Goal: Information Seeking & Learning: Find specific fact

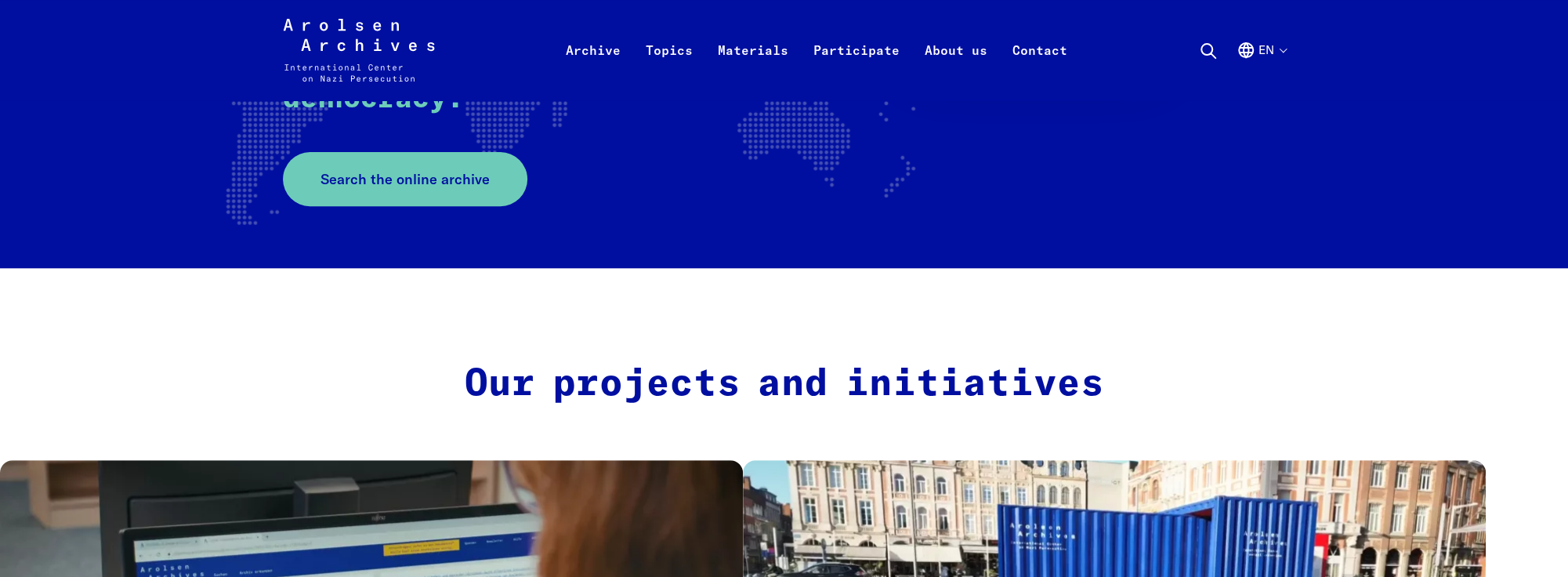
scroll to position [313, 0]
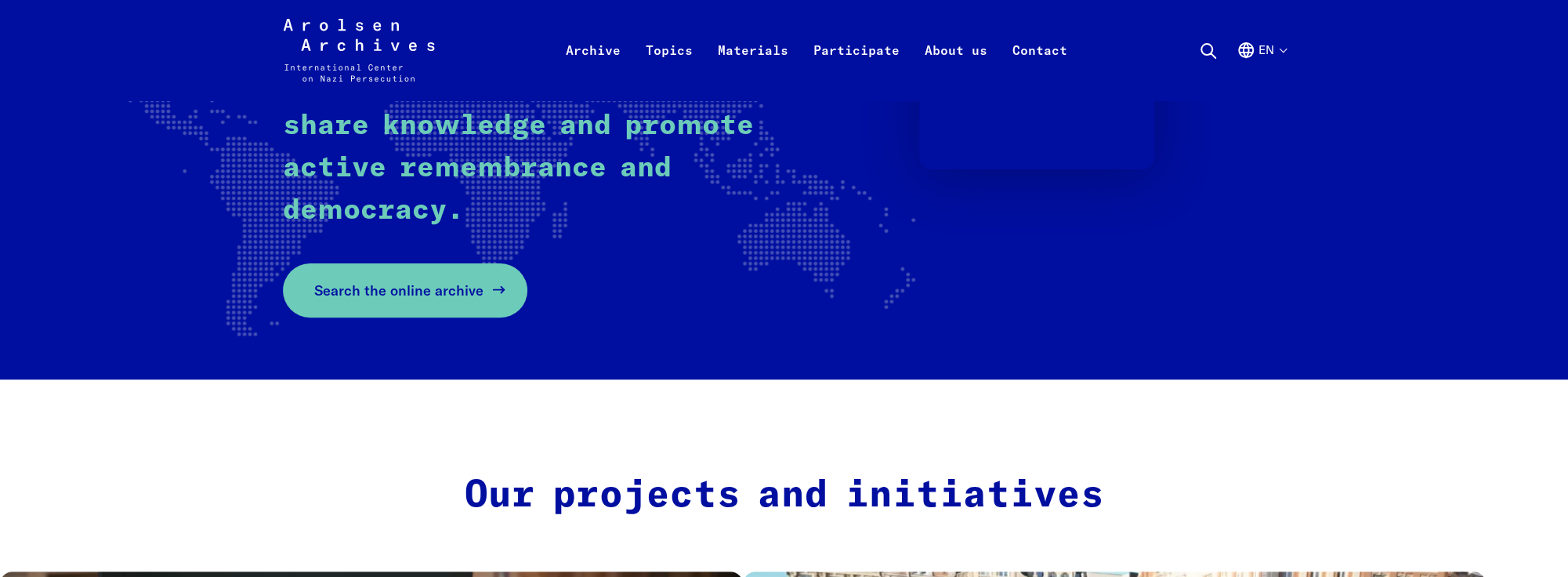
click at [398, 297] on span "Search the online archive" at bounding box center [399, 291] width 170 height 22
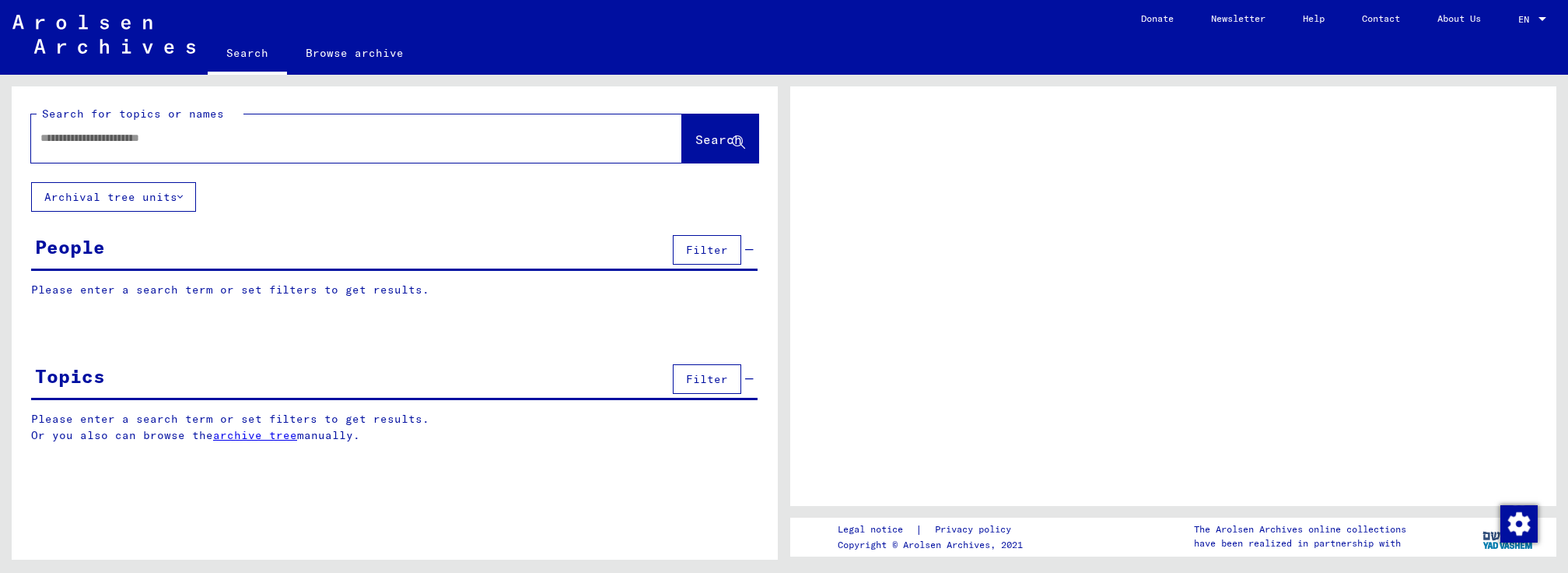
click at [151, 138] on input "text" at bounding box center [342, 138] width 605 height 16
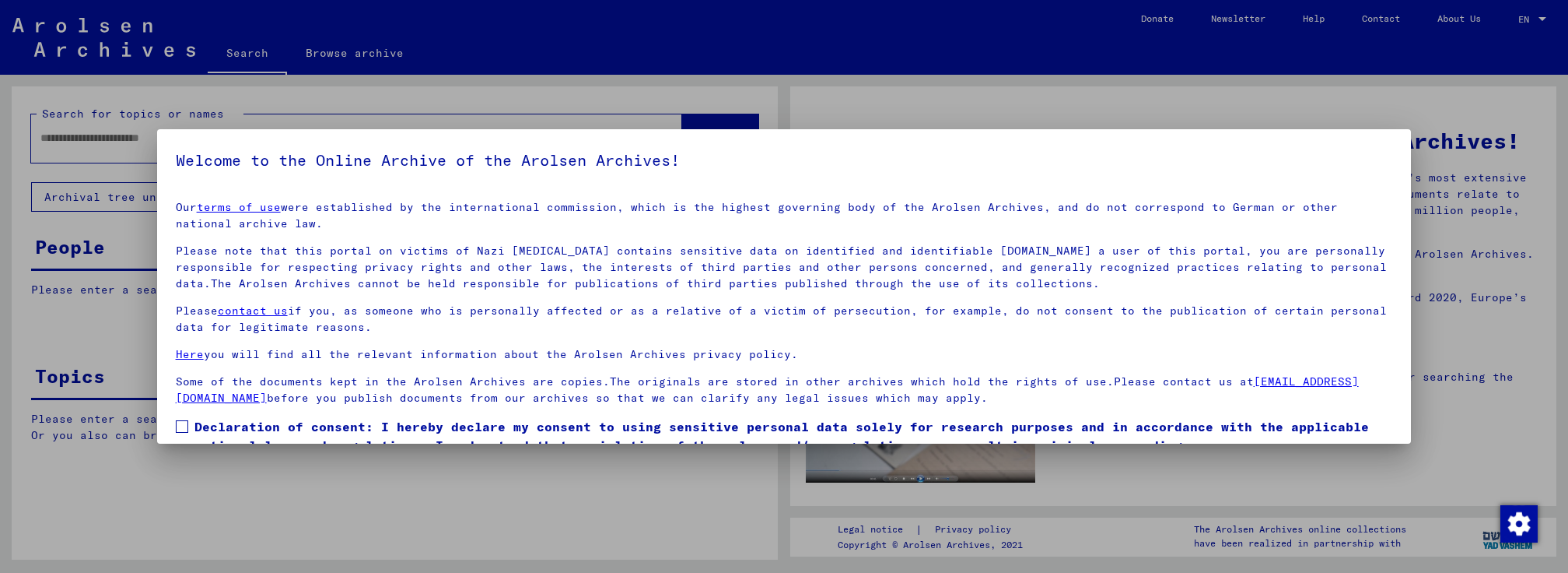
click at [1446, 133] on div at bounding box center [784, 286] width 1568 height 573
click at [186, 424] on span at bounding box center [182, 427] width 12 height 12
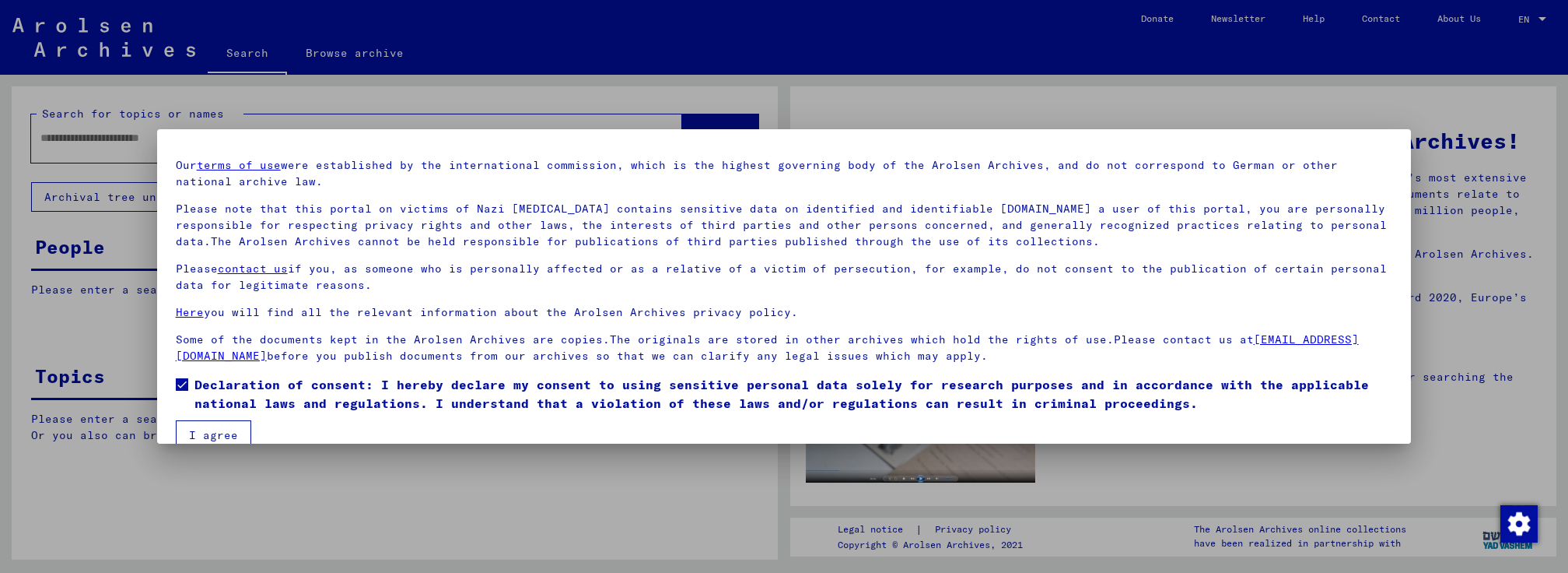
scroll to position [65, 0]
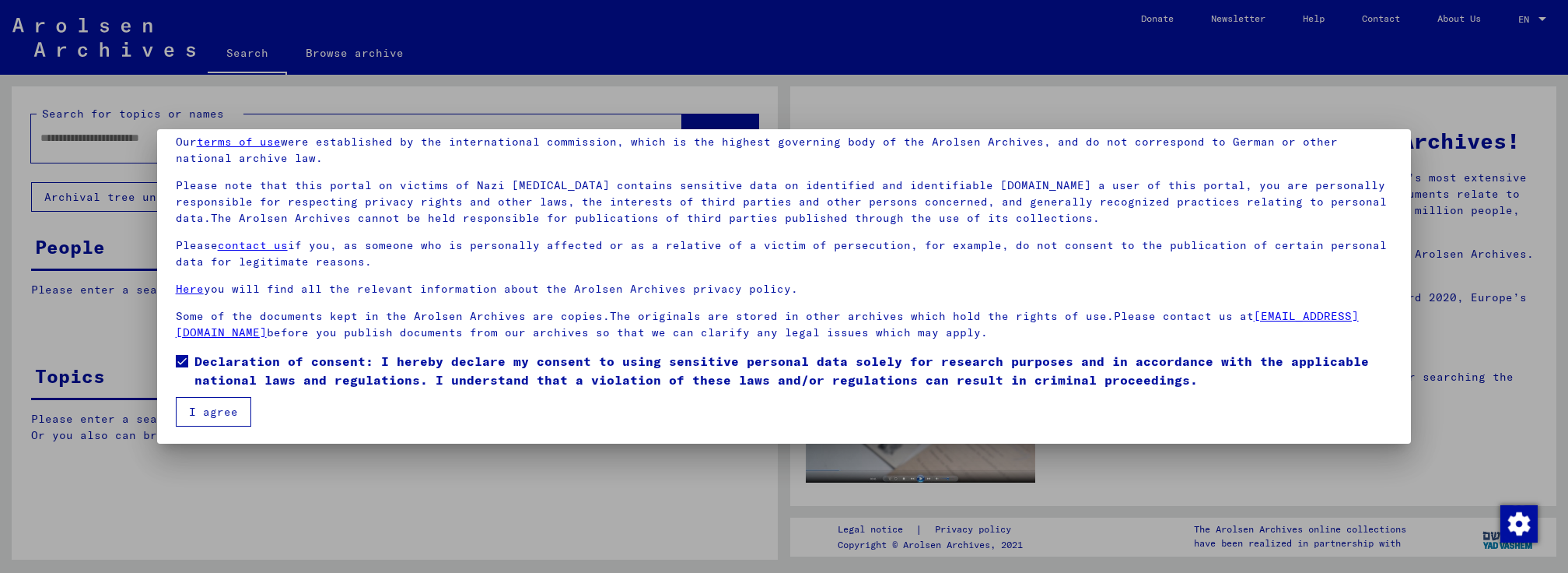
click at [218, 410] on button "I agree" at bounding box center [213, 411] width 76 height 29
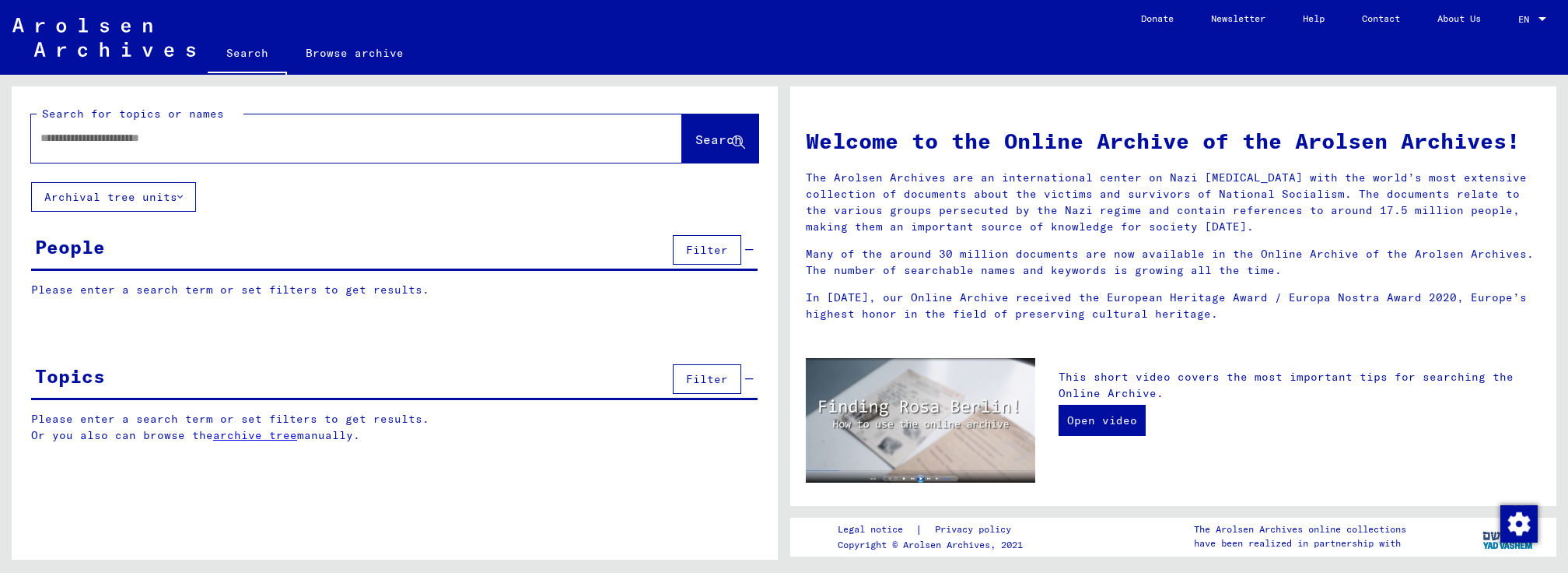
click at [119, 136] on input "text" at bounding box center [338, 138] width 595 height 16
type input "**********"
click at [723, 141] on span "Search" at bounding box center [719, 139] width 46 height 15
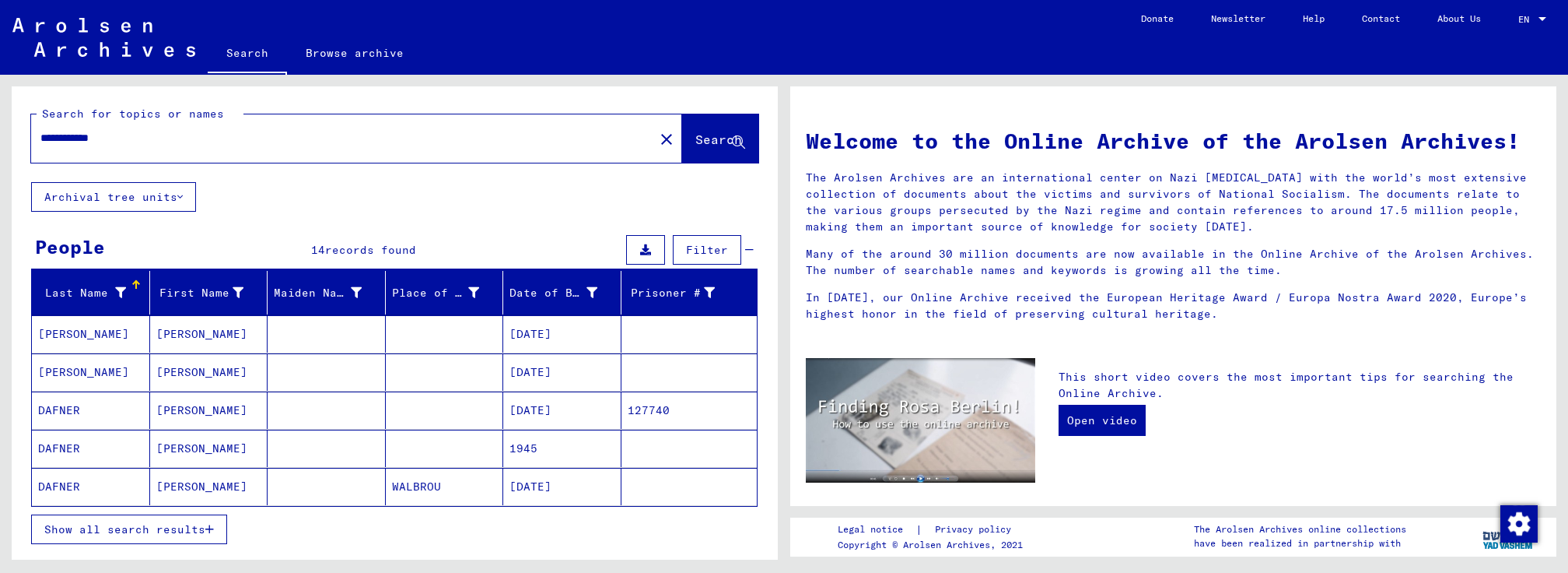
click at [174, 528] on span "Show all search results" at bounding box center [125, 529] width 161 height 14
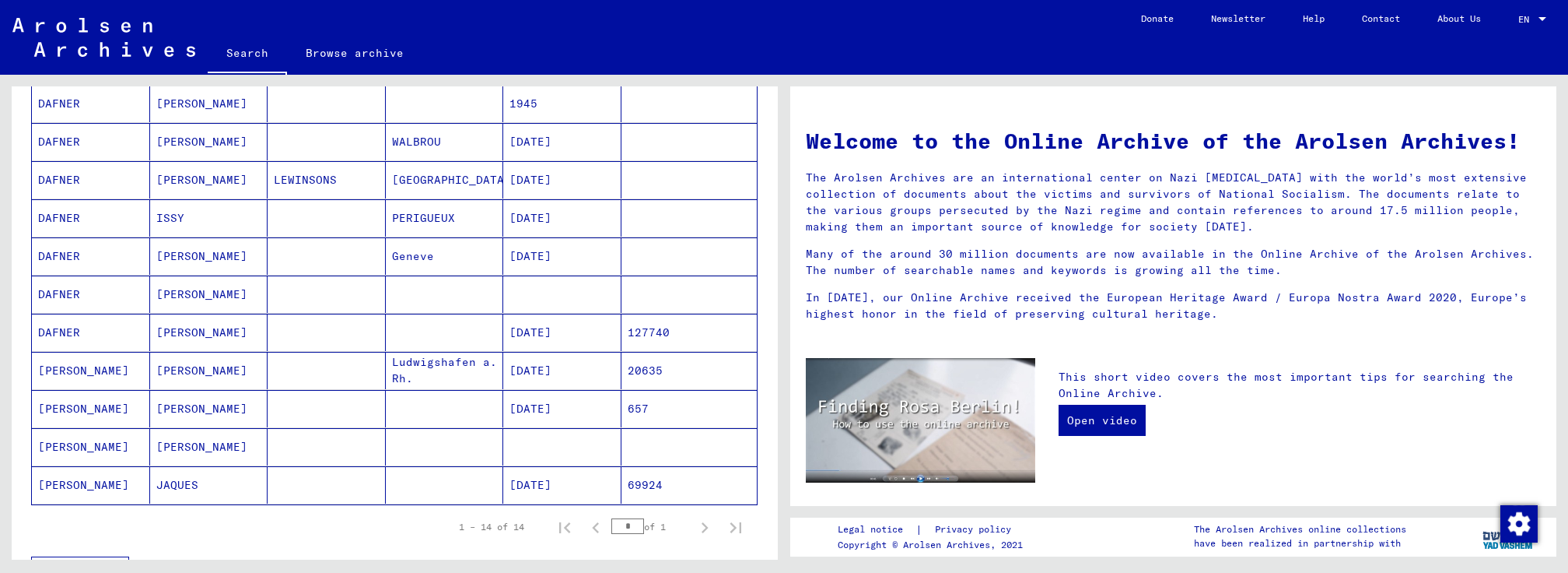
scroll to position [311, 0]
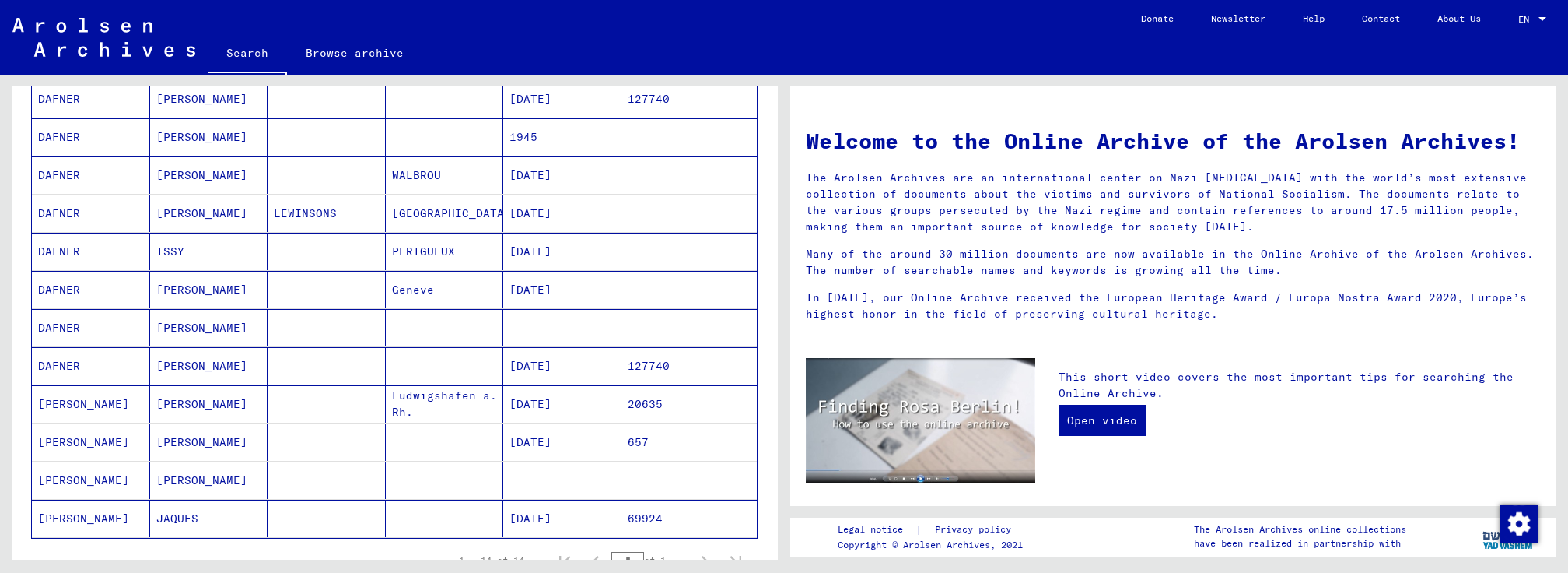
click at [56, 359] on mat-cell "DAFNER" at bounding box center [91, 365] width 118 height 37
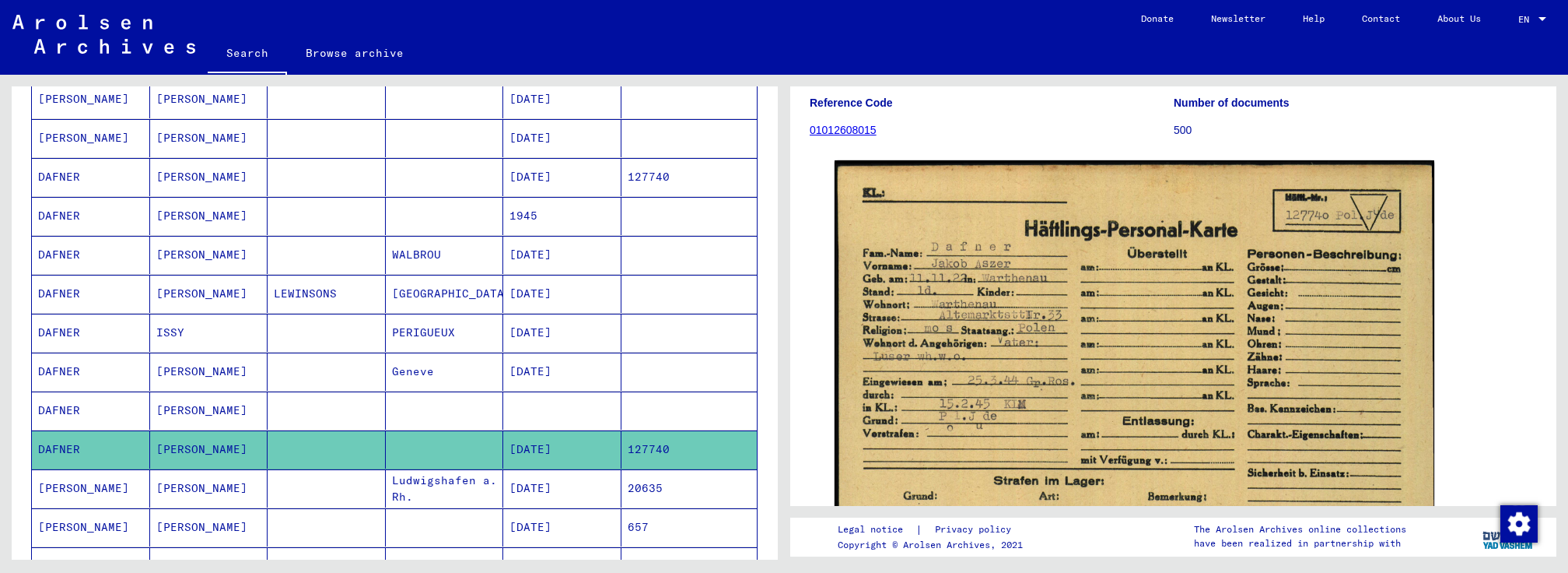
scroll to position [157, 0]
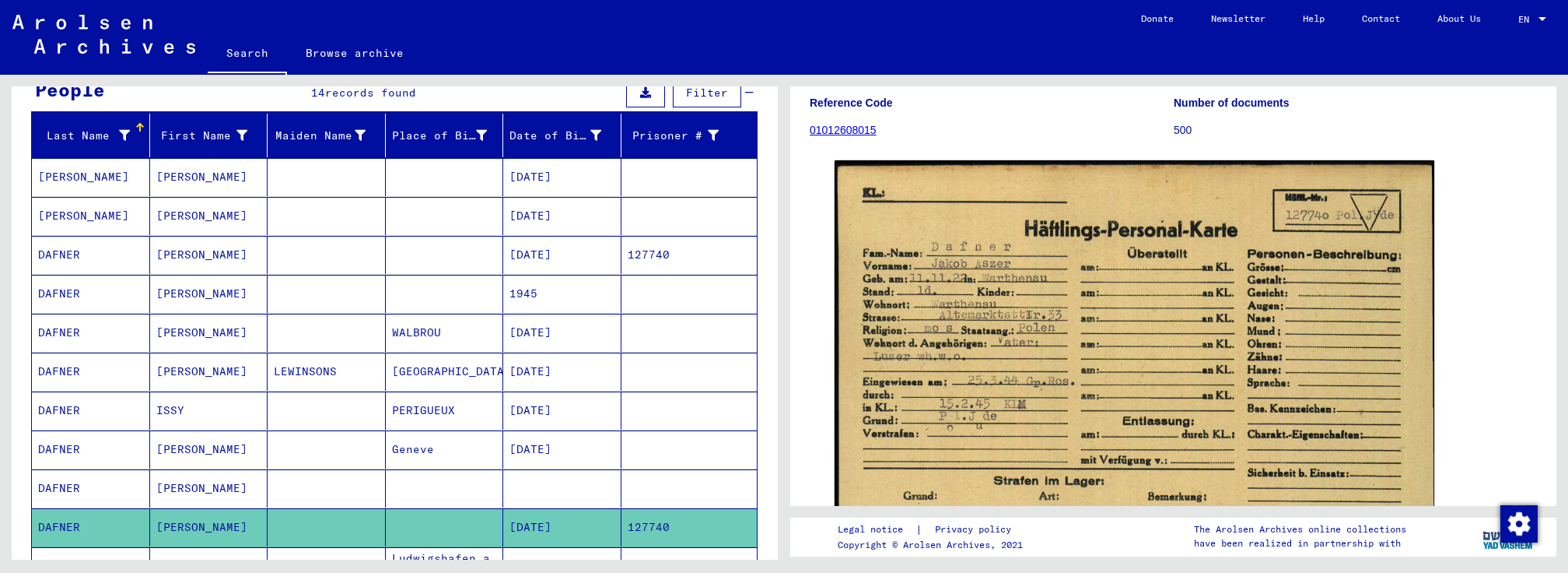
click at [58, 245] on mat-cell "DAFNER" at bounding box center [91, 255] width 118 height 38
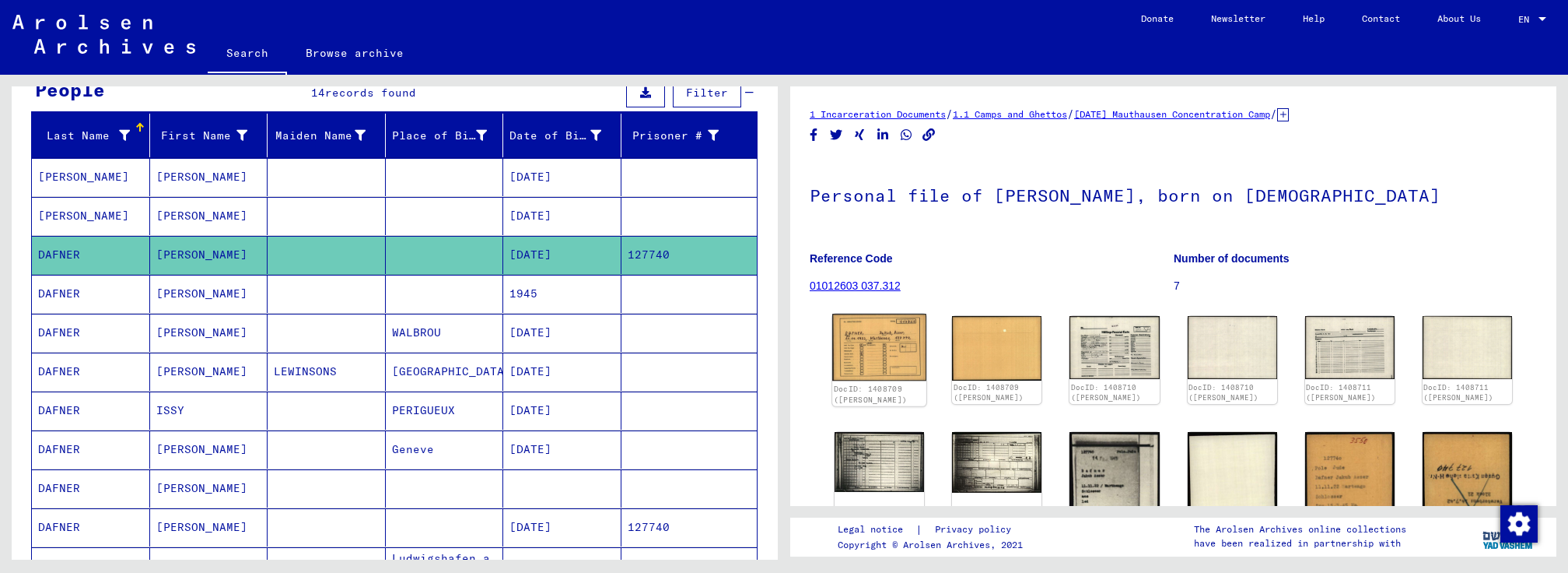
click at [882, 363] on img at bounding box center [879, 347] width 94 height 67
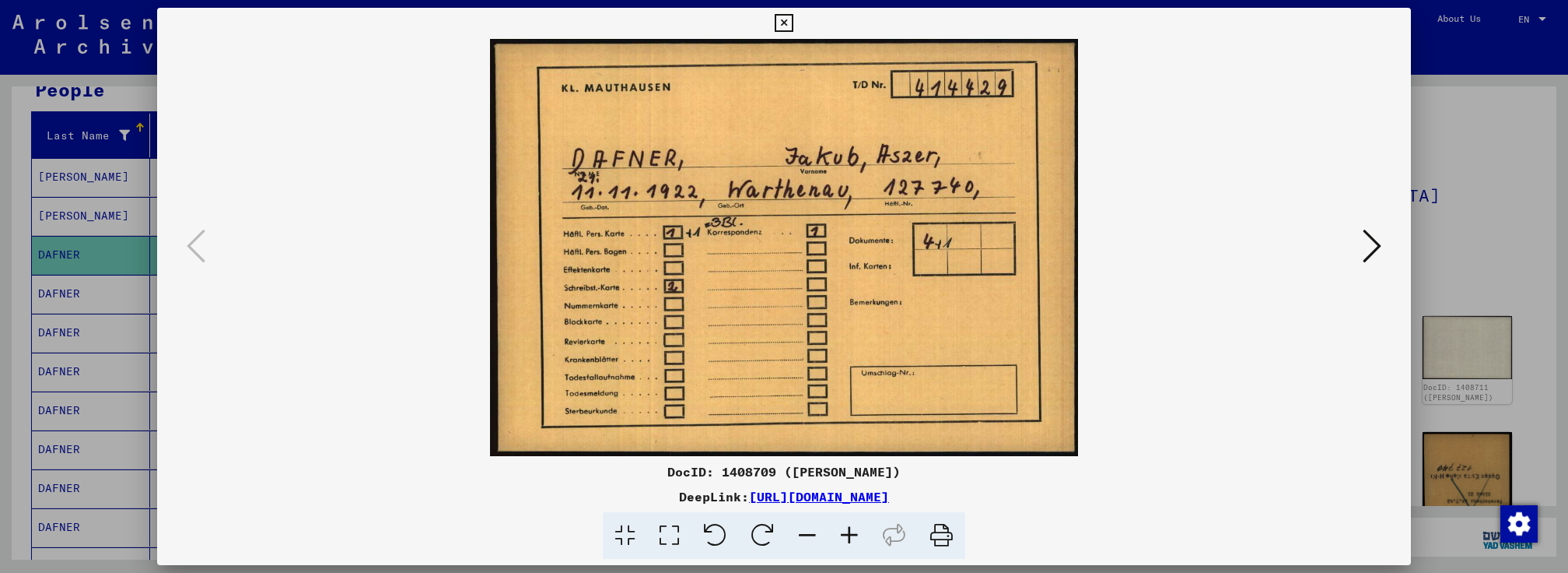
click at [782, 18] on icon at bounding box center [784, 23] width 18 height 19
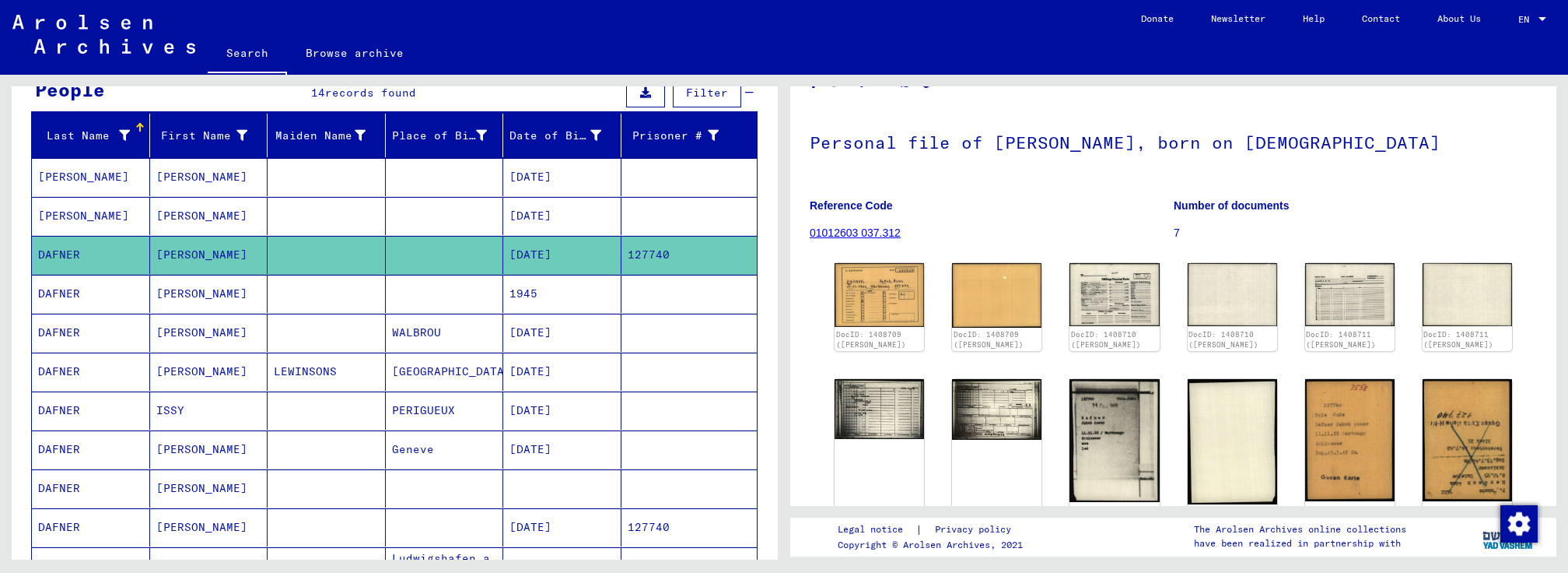
scroll to position [78, 0]
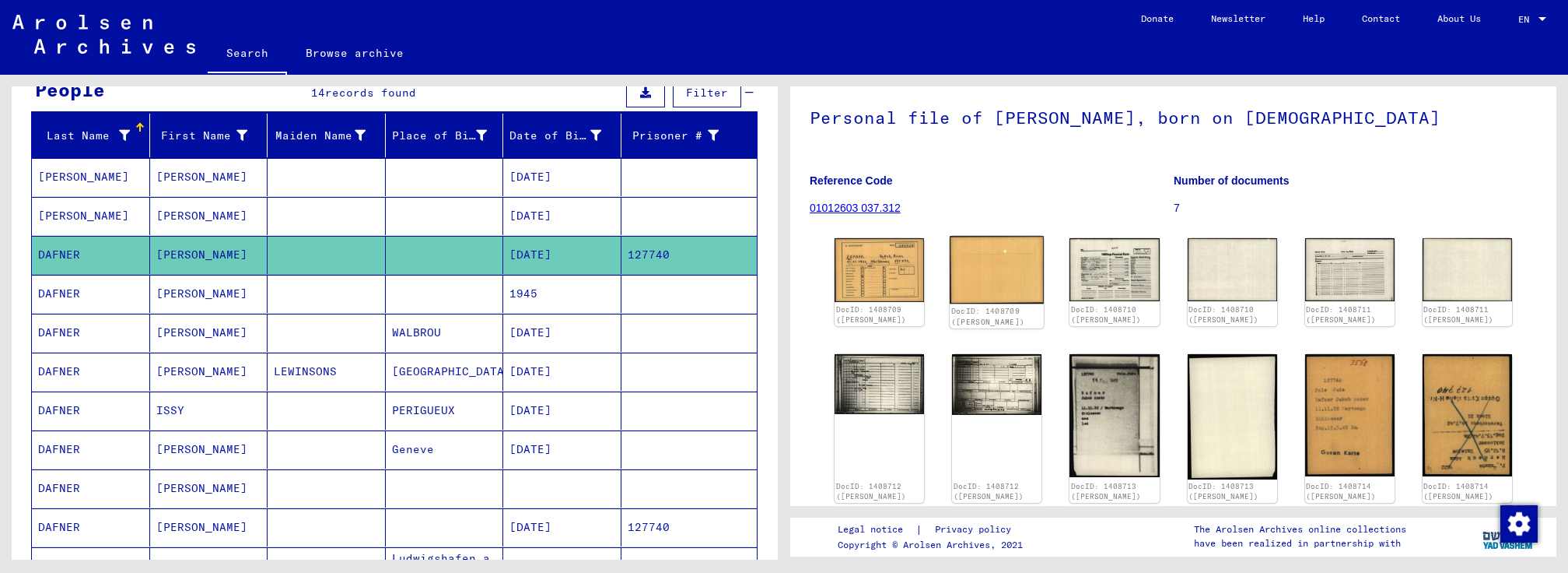
click at [989, 284] on img at bounding box center [997, 270] width 94 height 68
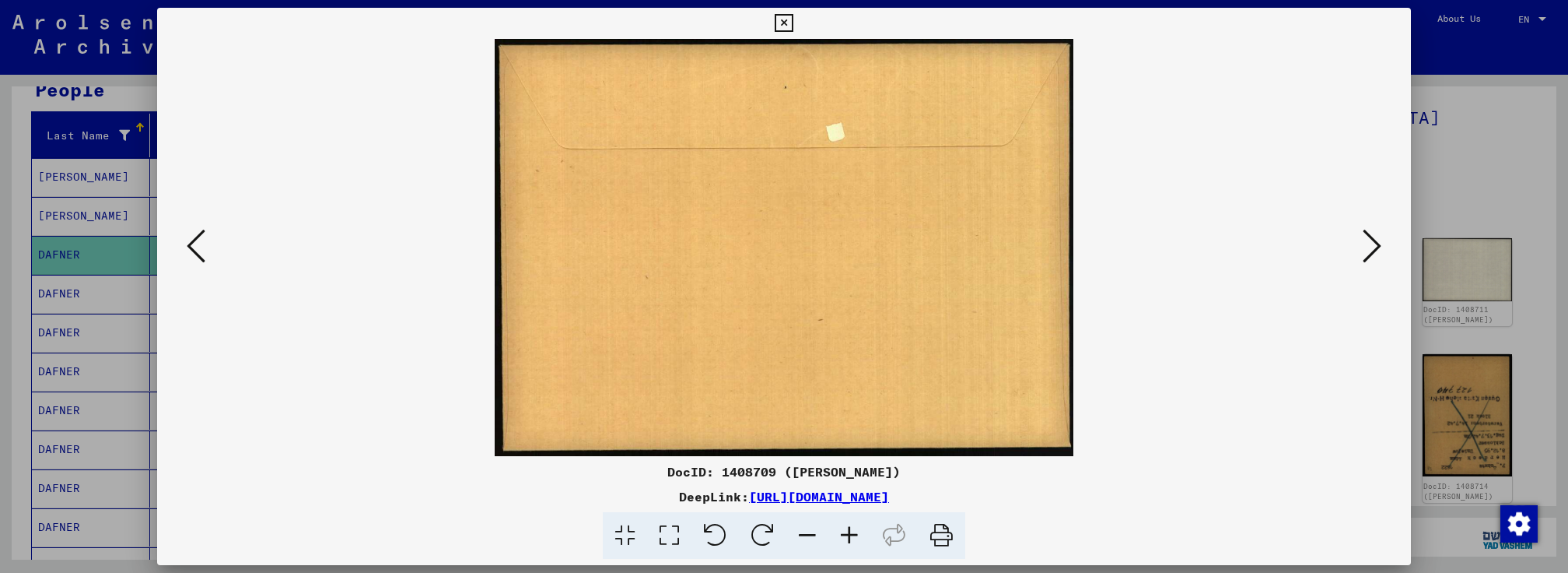
click at [1372, 252] on icon at bounding box center [1372, 246] width 19 height 37
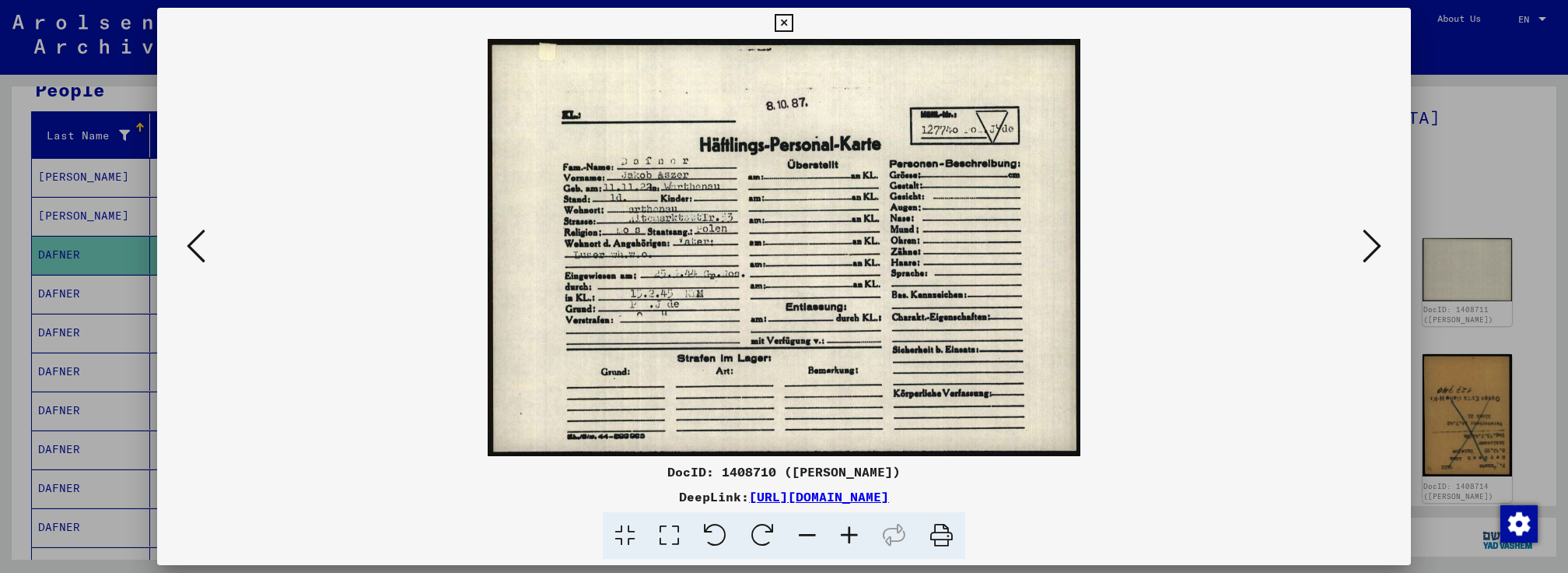
click at [1372, 251] on icon at bounding box center [1372, 246] width 19 height 37
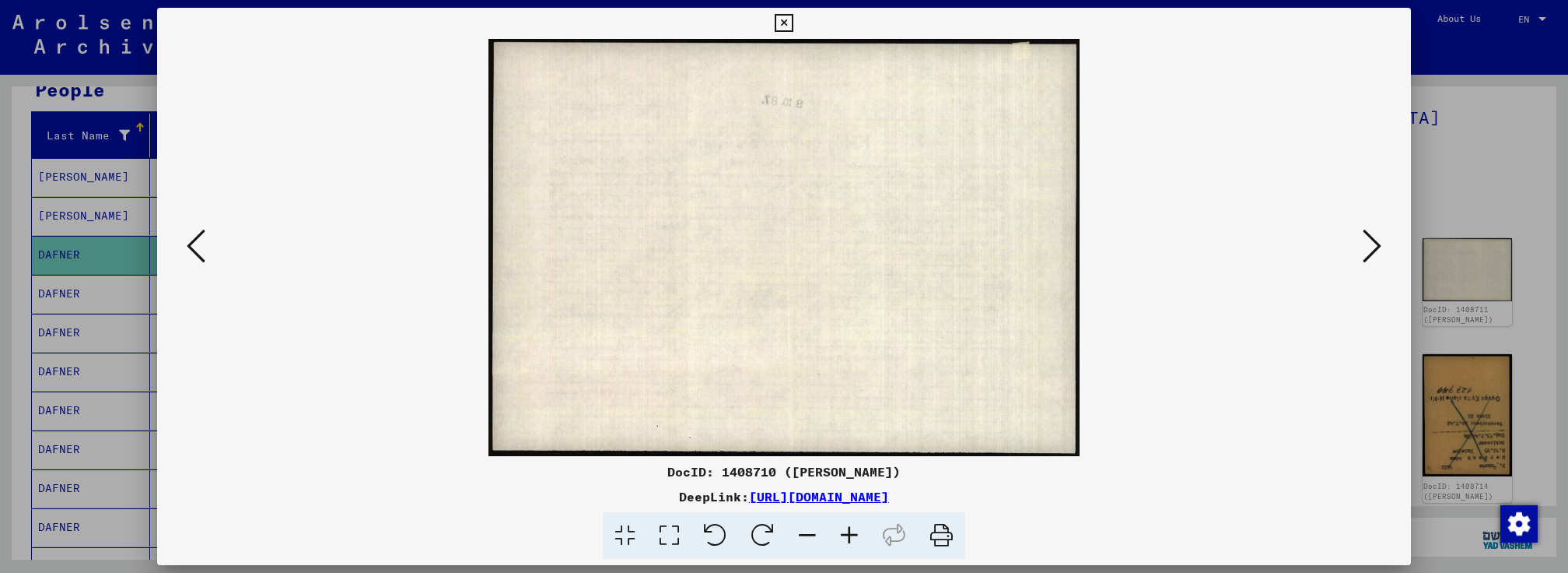
click at [1372, 251] on icon at bounding box center [1372, 246] width 19 height 37
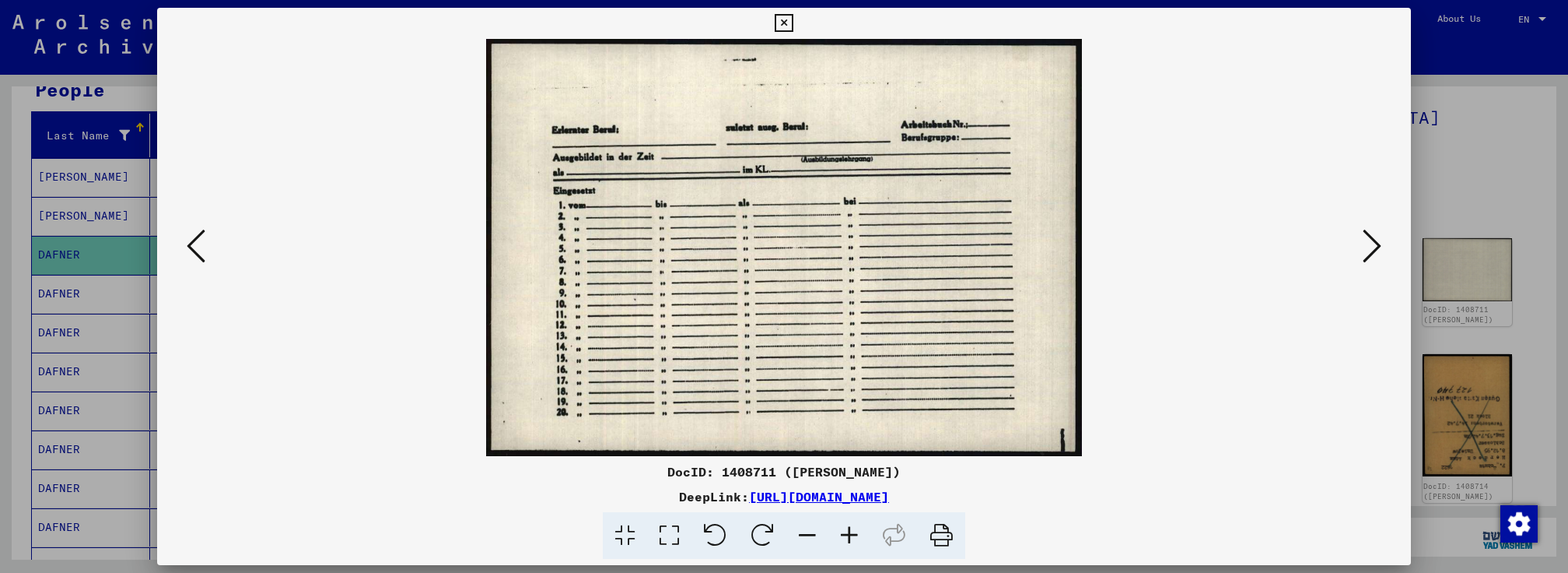
click at [1372, 251] on icon at bounding box center [1372, 246] width 19 height 37
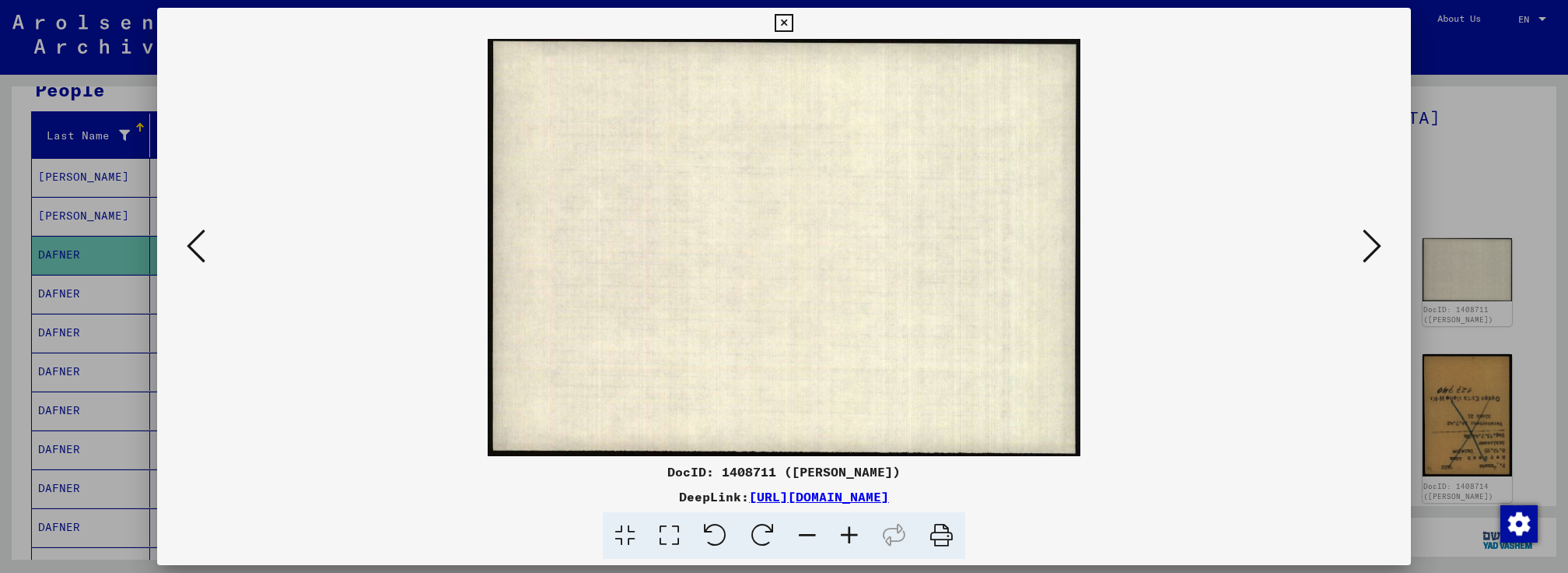
click at [1372, 251] on icon at bounding box center [1372, 246] width 19 height 37
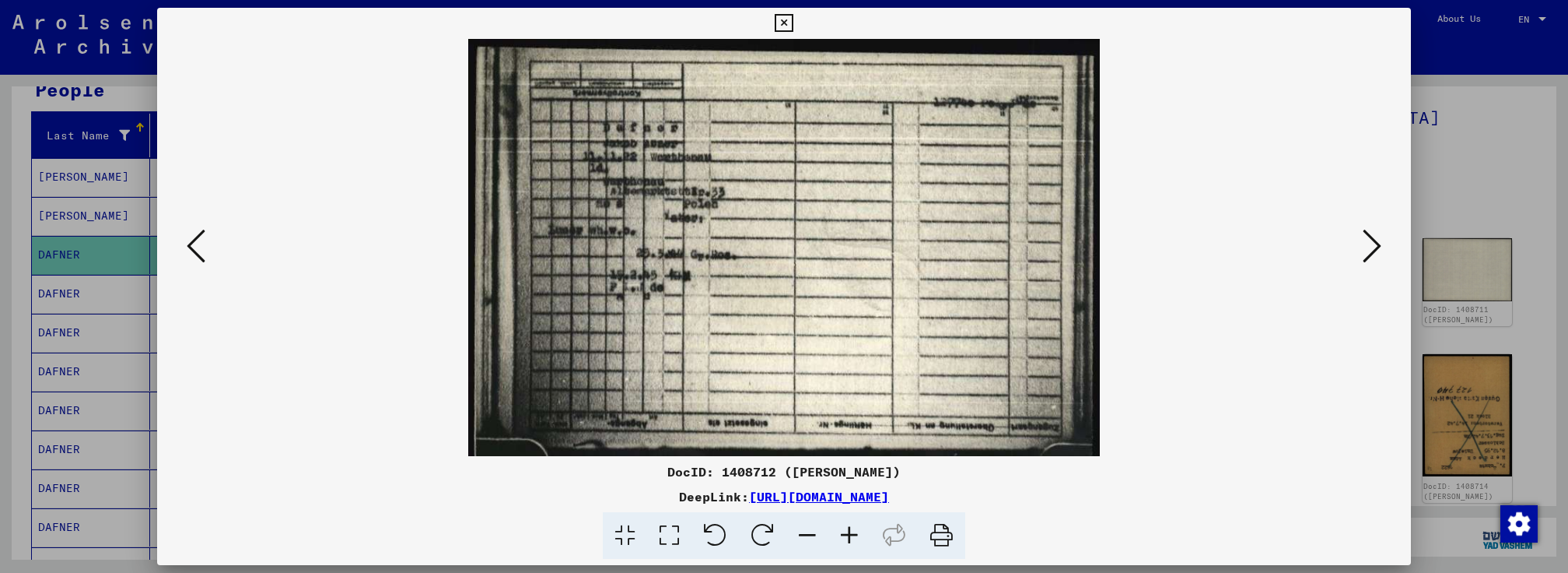
click at [1372, 251] on icon at bounding box center [1372, 246] width 19 height 37
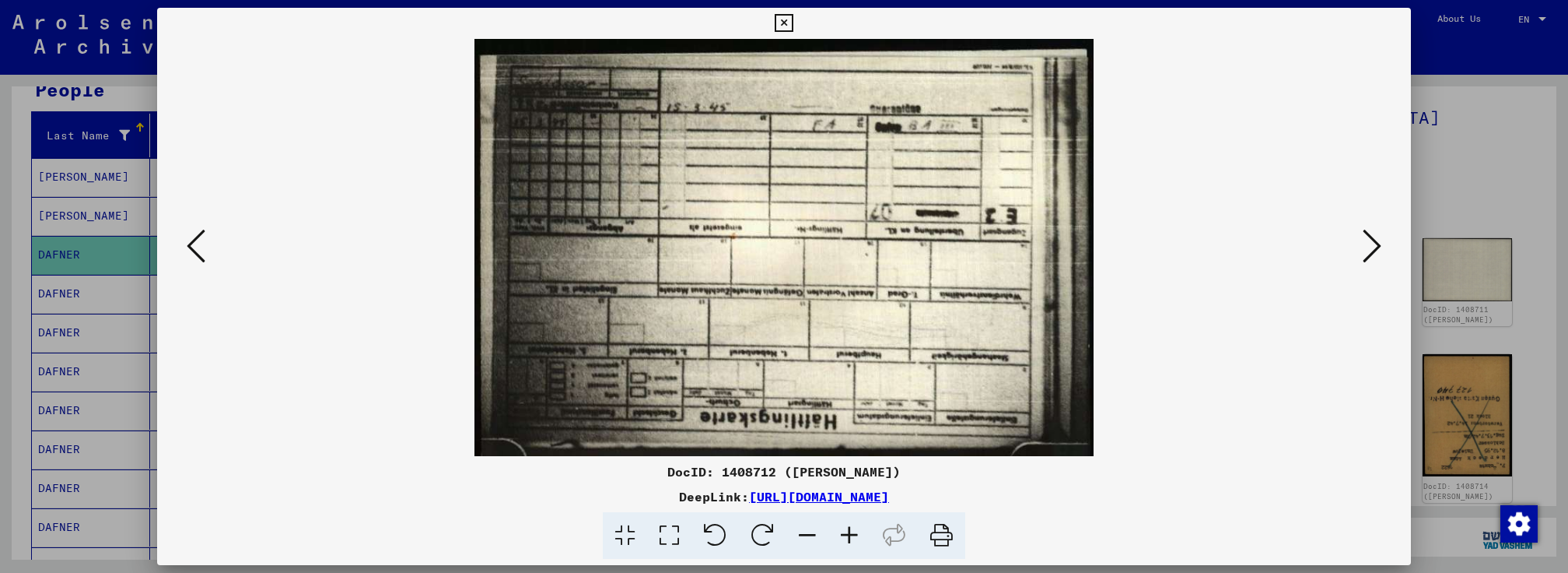
click at [1372, 251] on icon at bounding box center [1372, 246] width 19 height 37
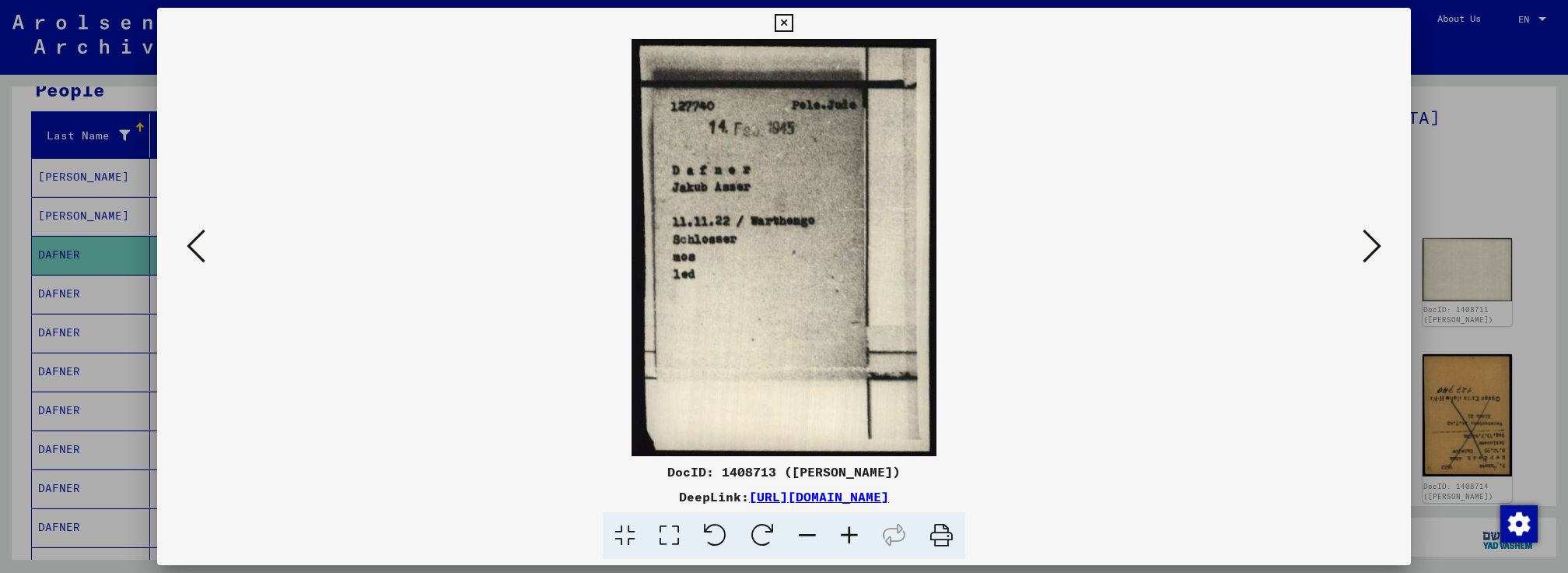
click at [1372, 251] on icon at bounding box center [1372, 246] width 19 height 37
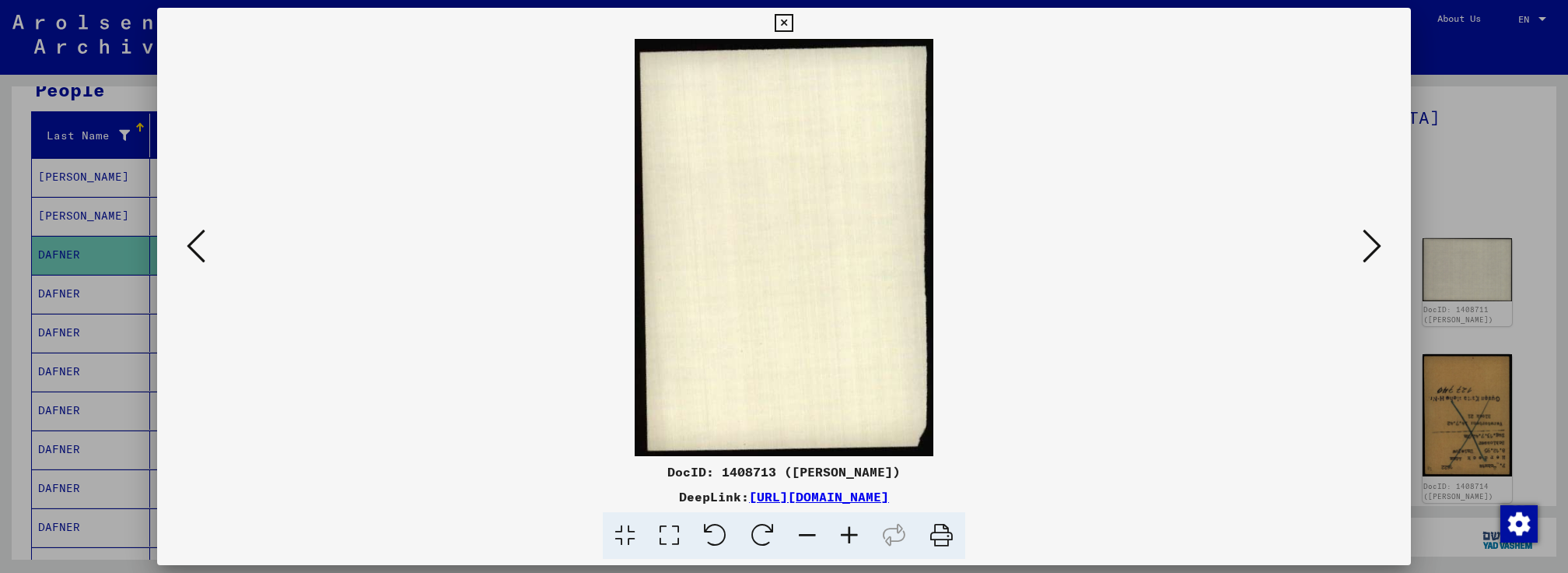
click at [1372, 251] on icon at bounding box center [1372, 246] width 19 height 37
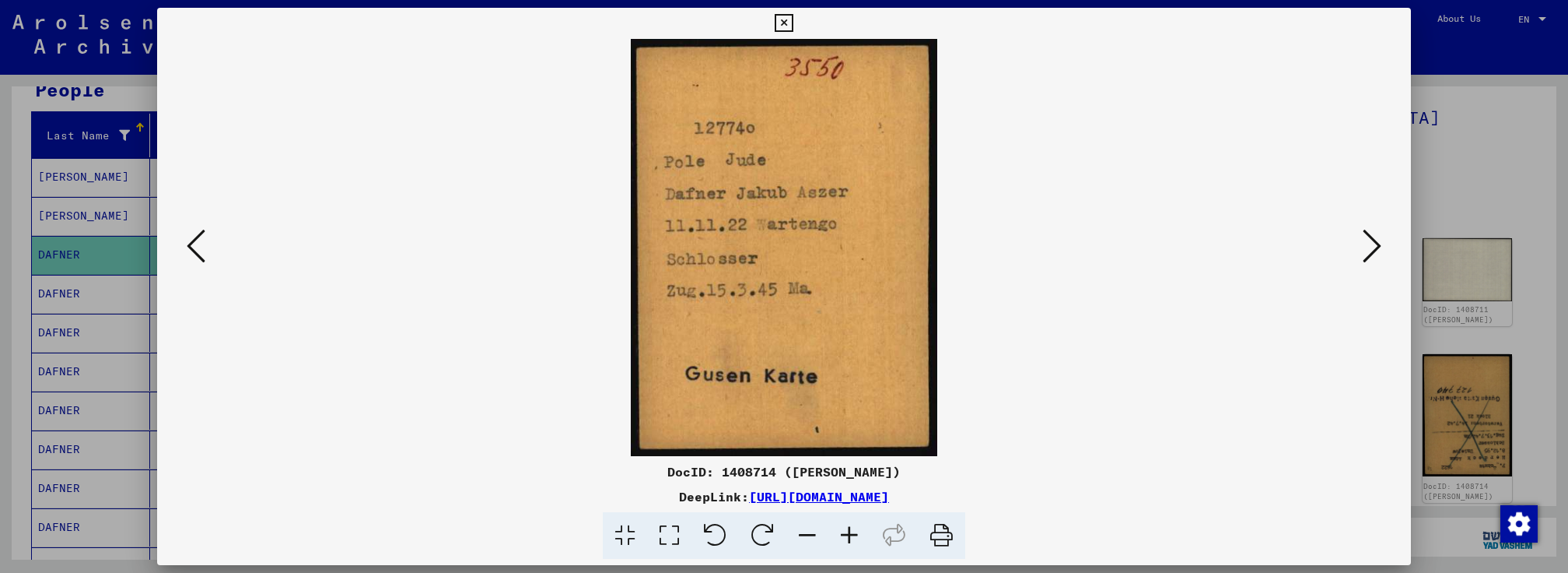
click at [1372, 251] on icon at bounding box center [1372, 246] width 19 height 37
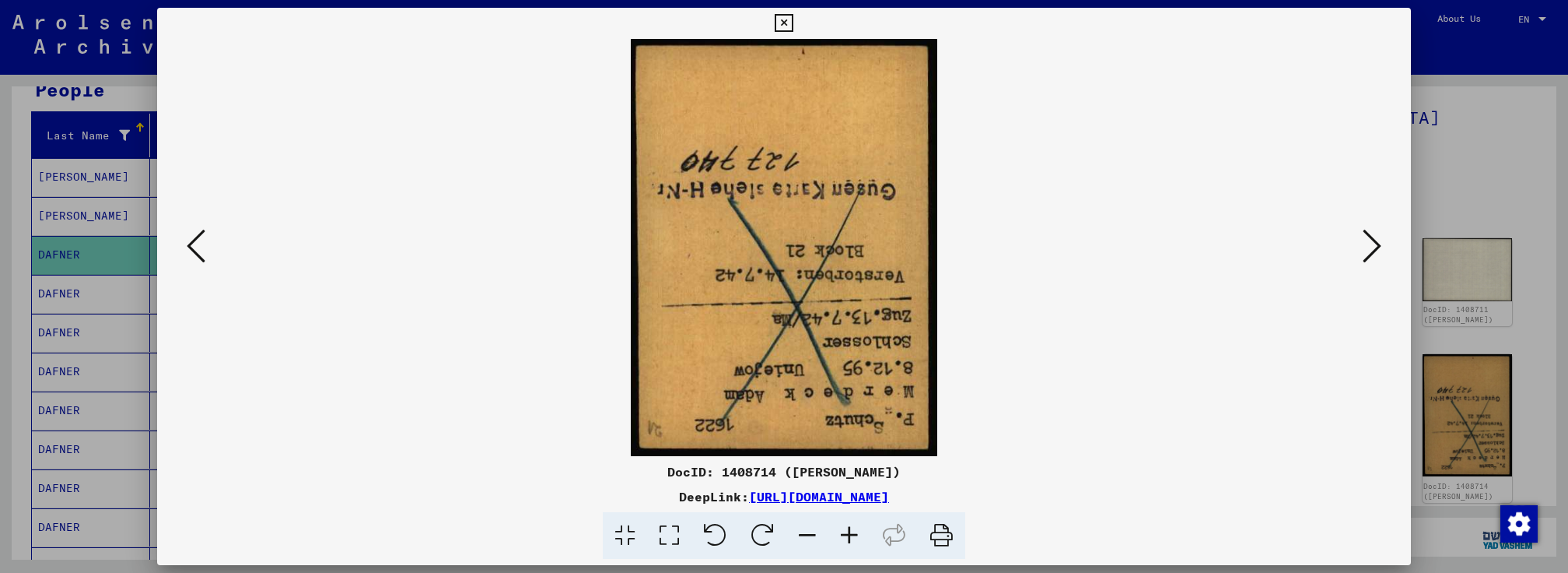
click at [1372, 251] on icon at bounding box center [1372, 246] width 19 height 37
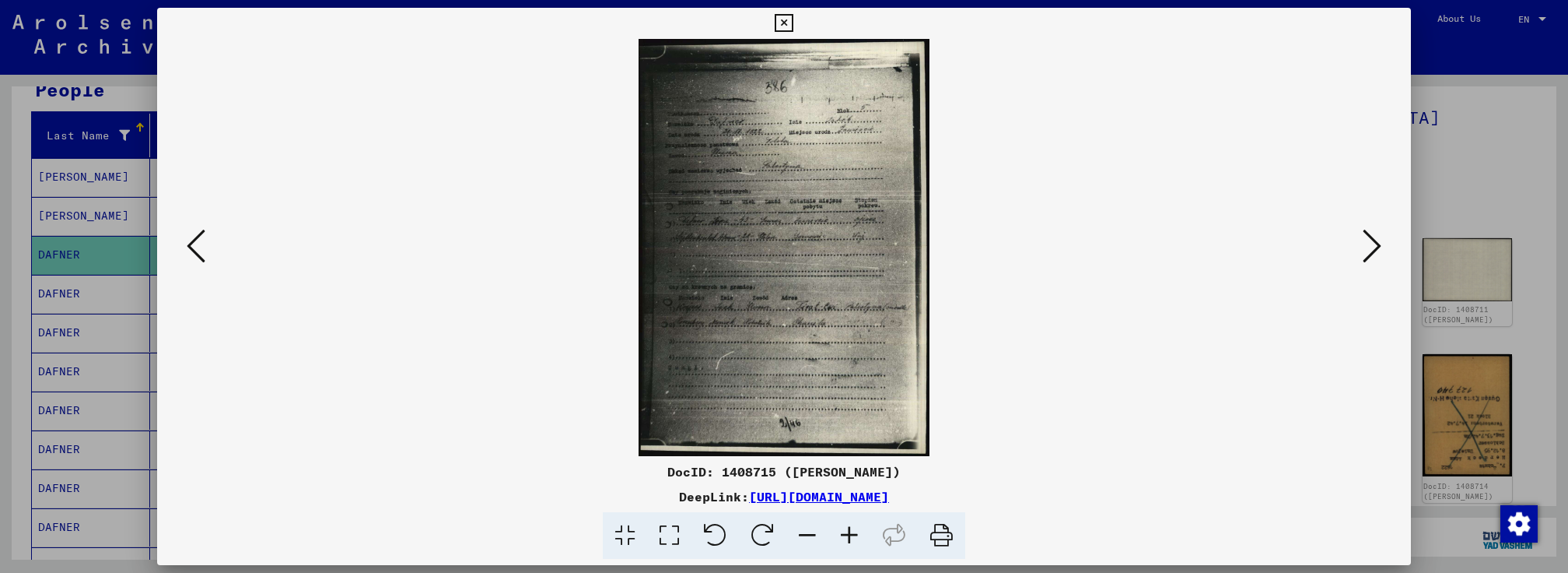
click at [1372, 251] on icon at bounding box center [1372, 246] width 19 height 37
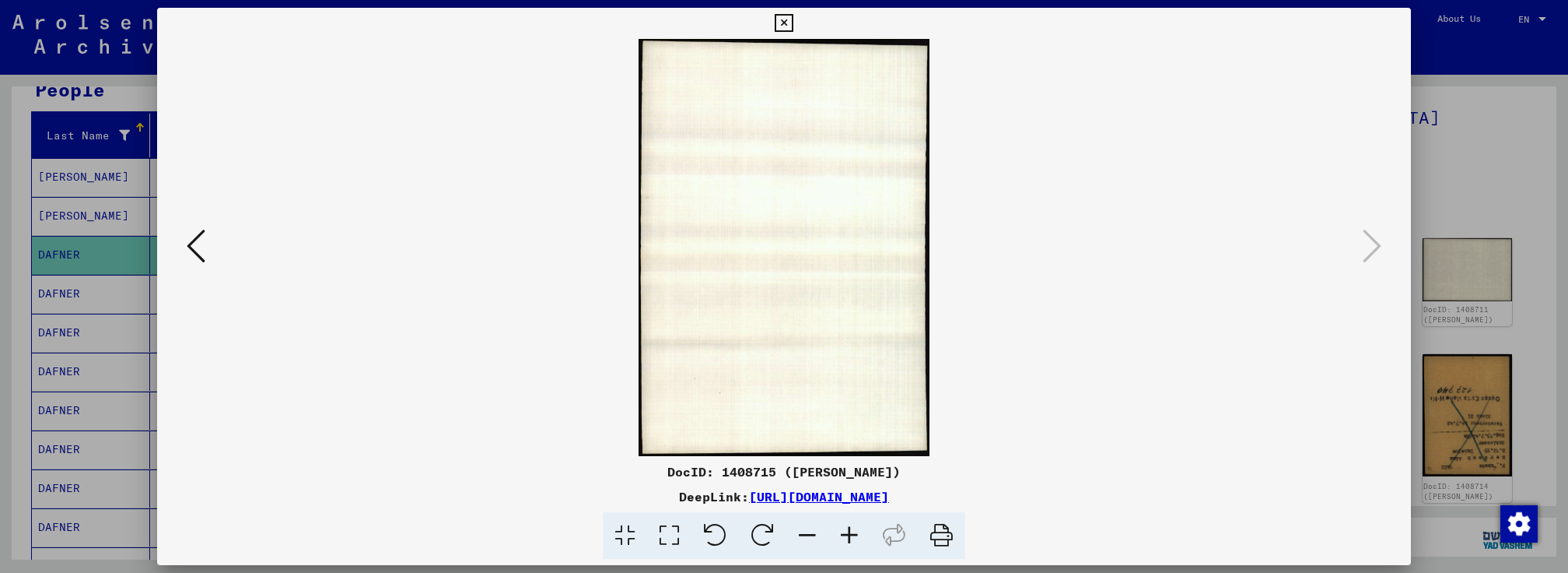
click at [781, 22] on icon at bounding box center [784, 23] width 18 height 19
